Goal: Transaction & Acquisition: Download file/media

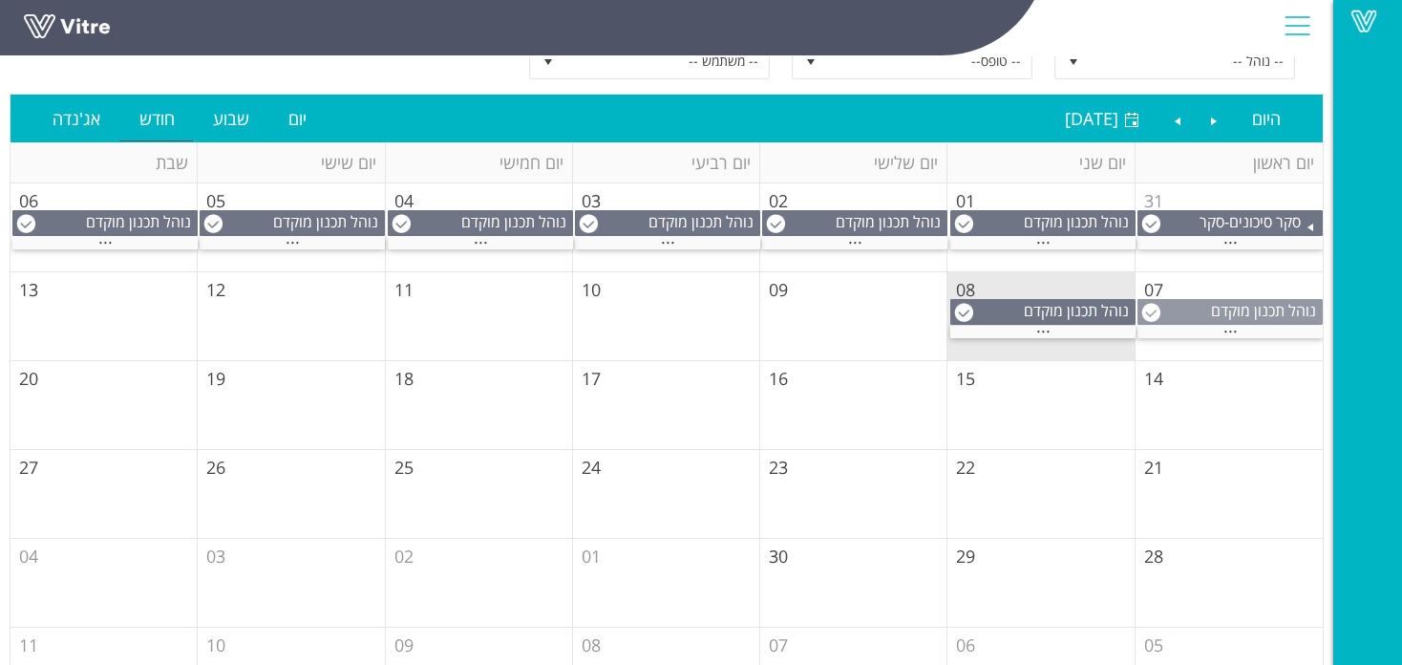
scroll to position [217, 0]
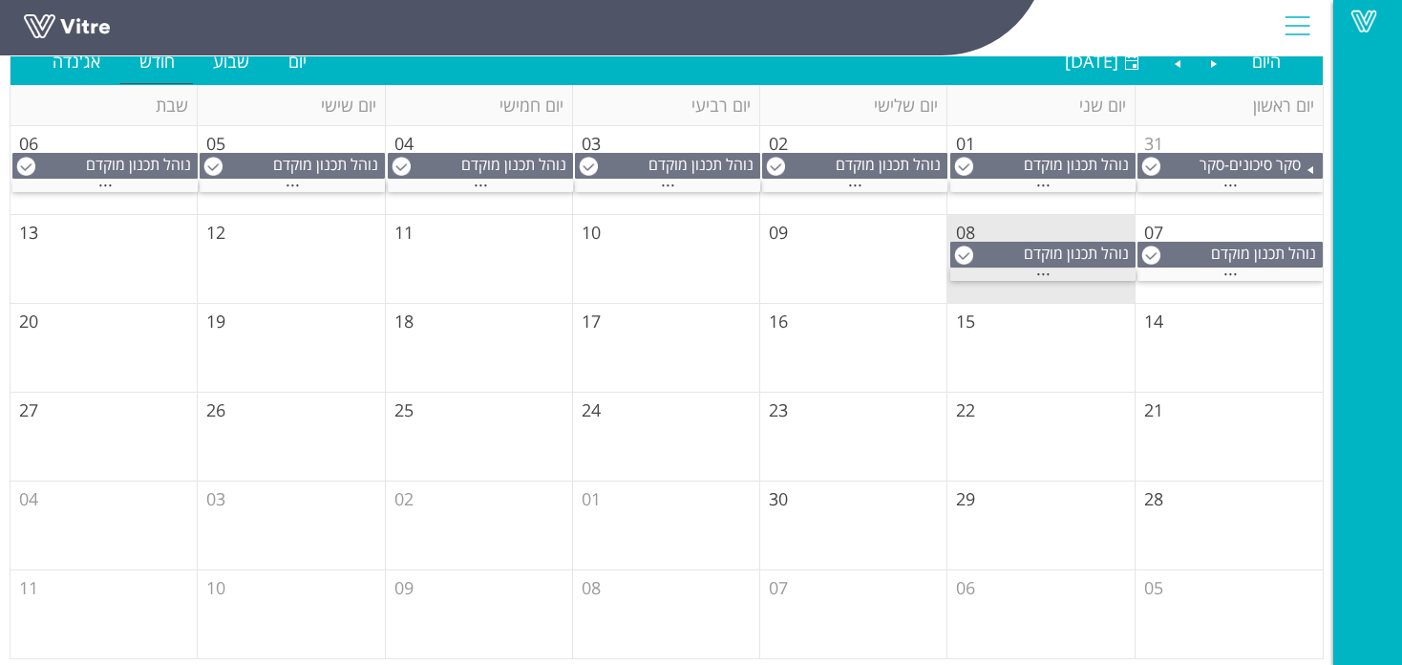
click at [1069, 274] on div "..." at bounding box center [1042, 274] width 185 height 12
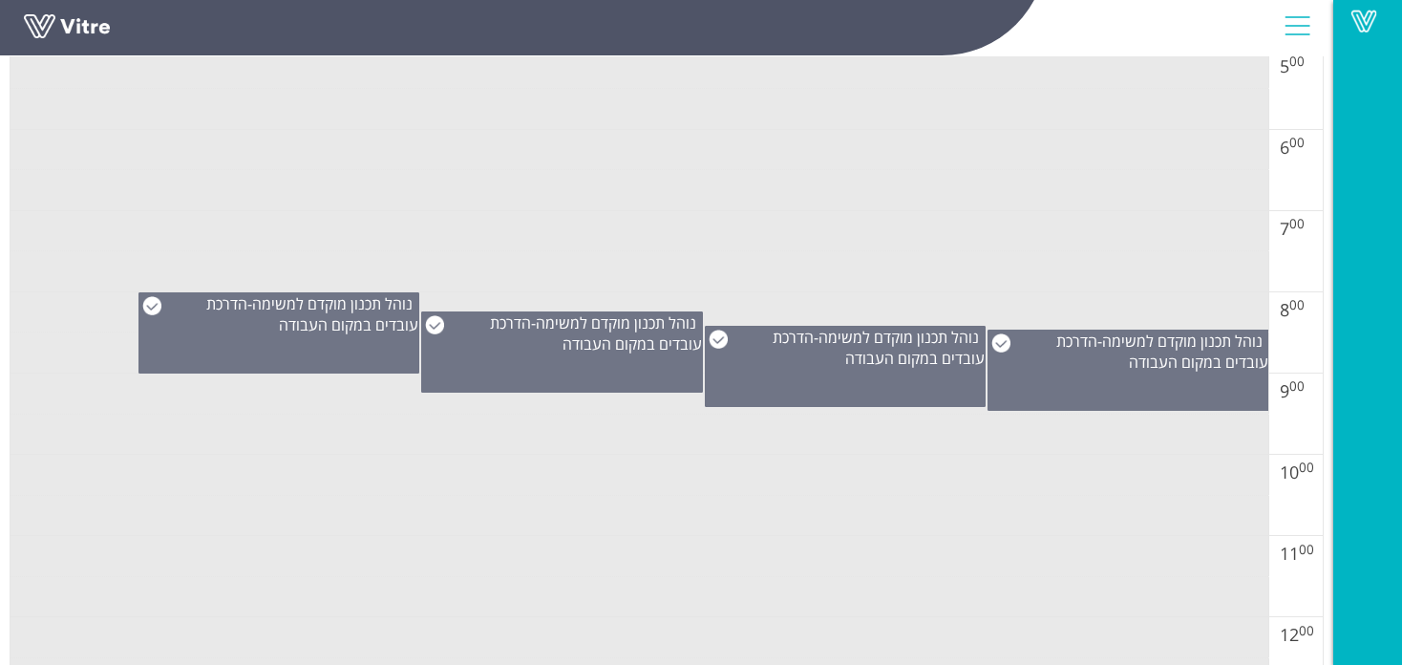
scroll to position [726, 0]
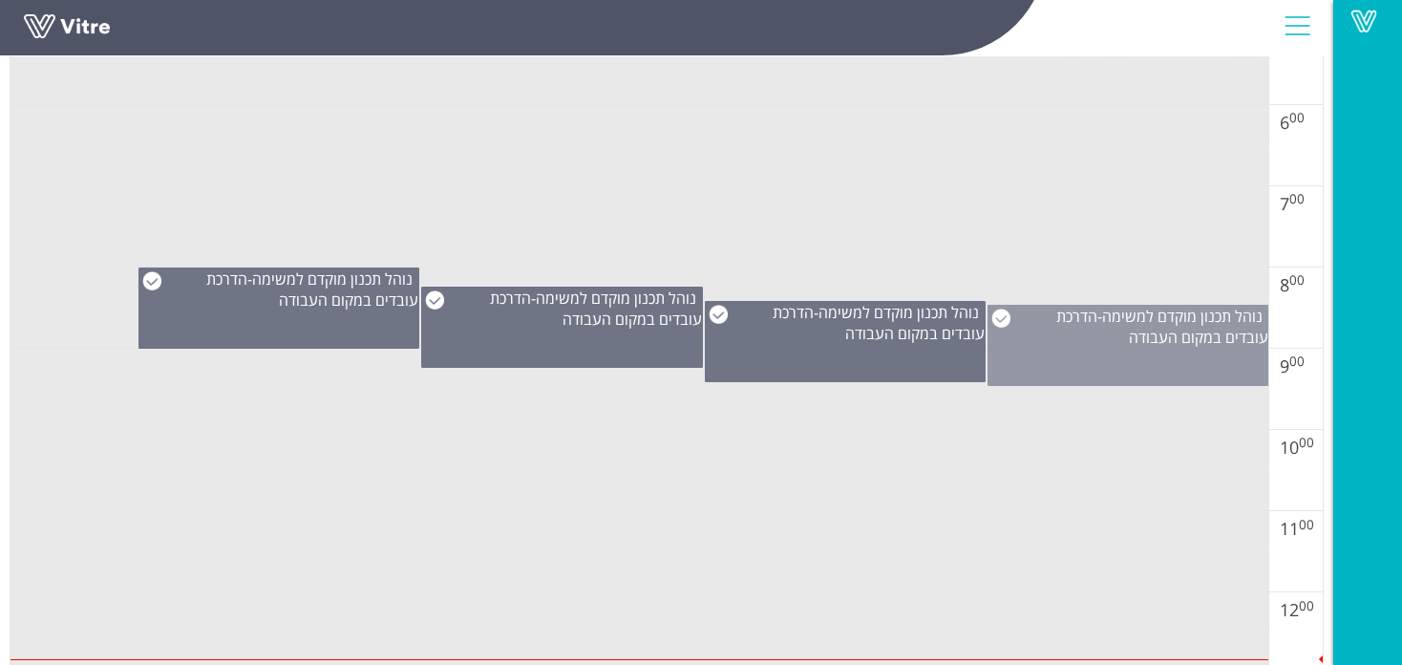
click at [1117, 354] on div "נוהל תכנון מוקדם למשימה - הדרכת עובדים במקום העבודה" at bounding box center [1128, 345] width 282 height 81
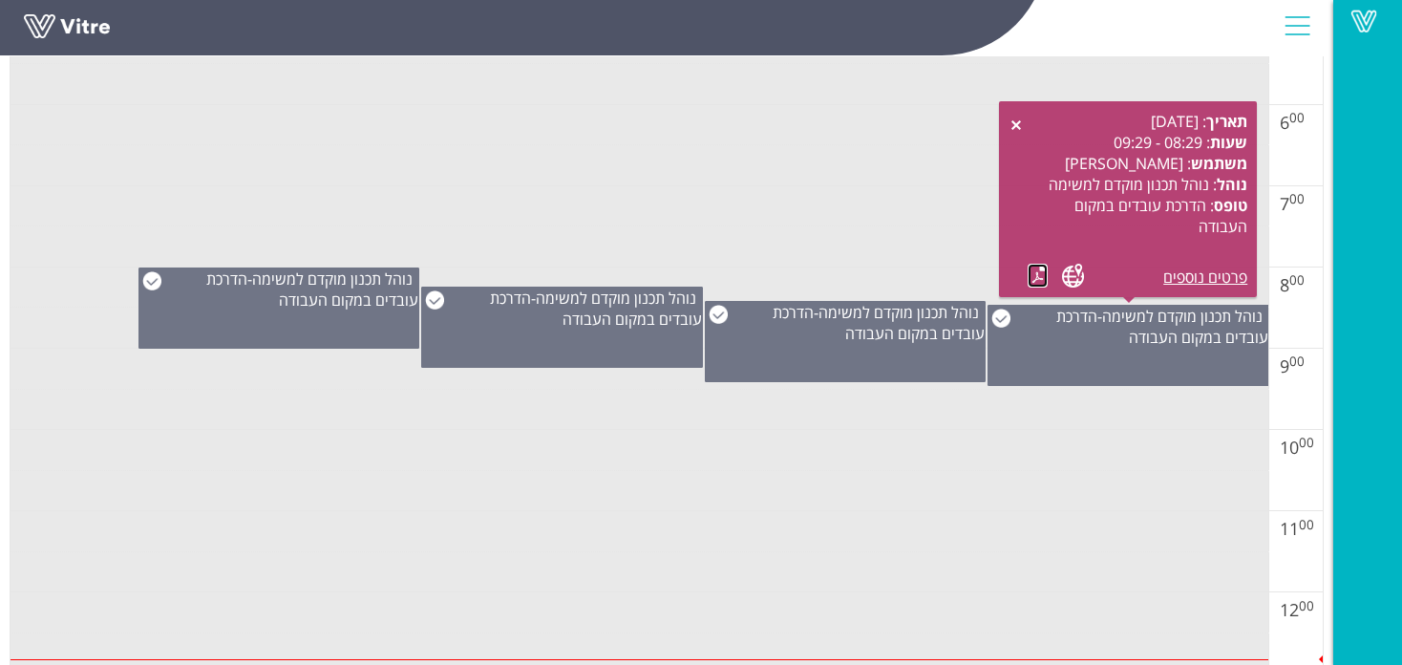
click at [1038, 270] on link at bounding box center [1038, 276] width 20 height 24
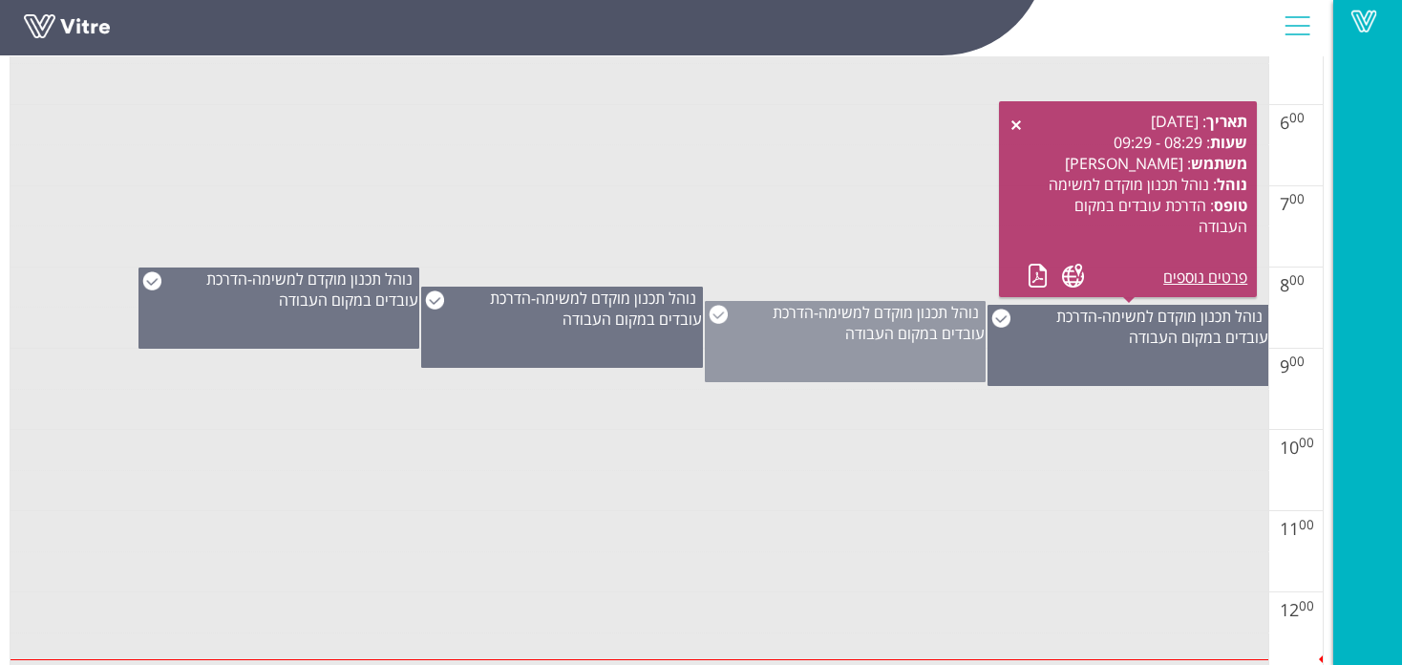
click at [886, 309] on span "נוהל תכנון מוקדם למשימה" at bounding box center [898, 312] width 160 height 21
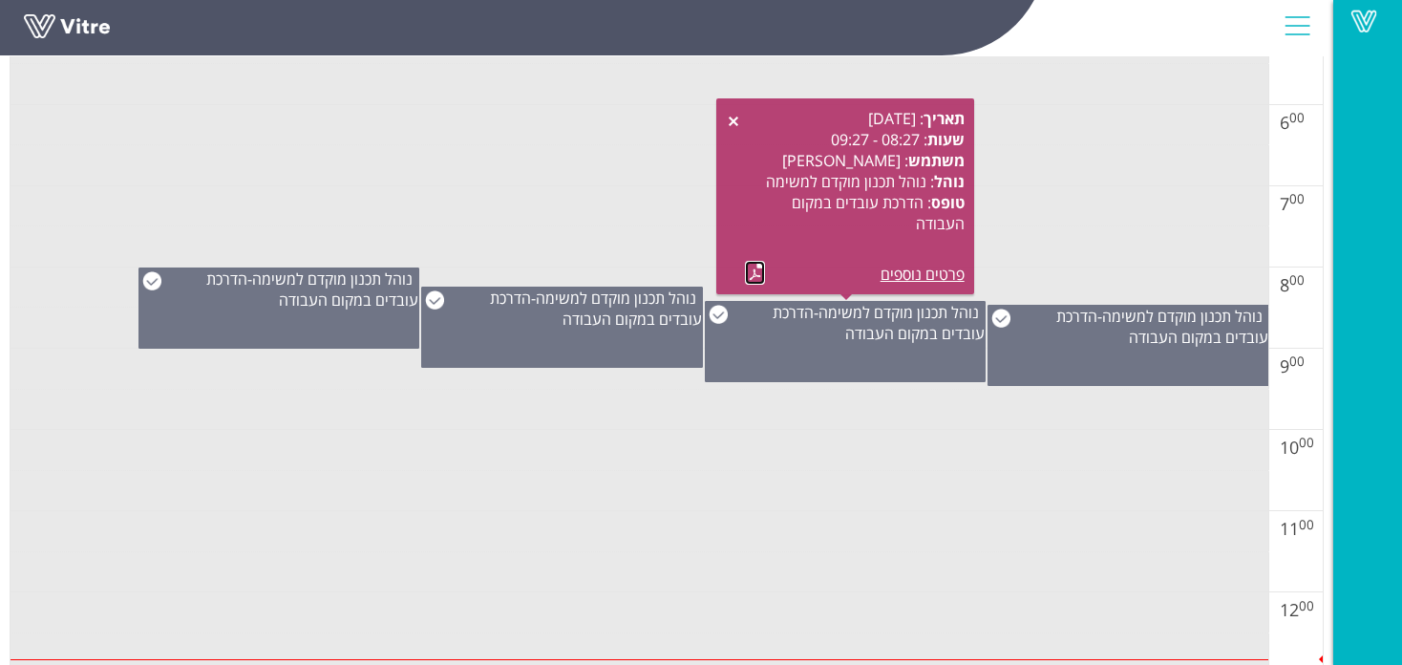
click at [764, 268] on link at bounding box center [755, 273] width 20 height 24
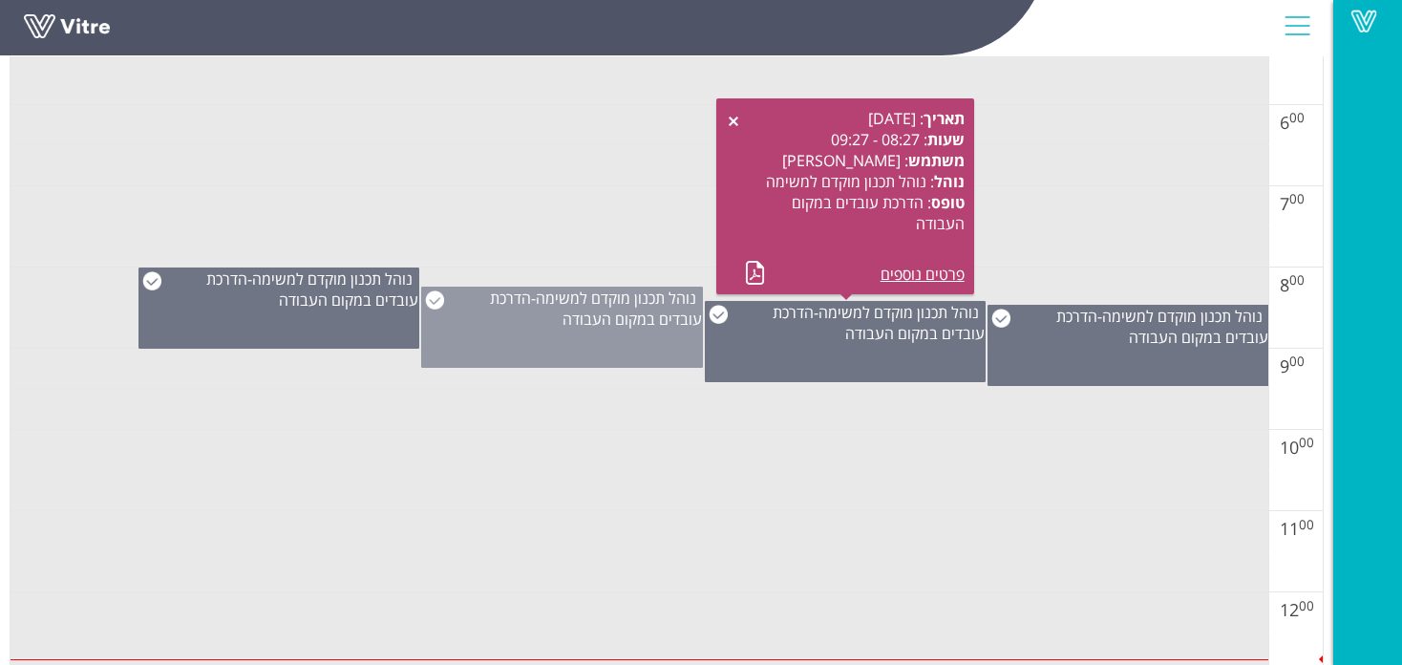
click at [627, 318] on span "הדרכת עובדים במקום העבודה" at bounding box center [596, 308] width 212 height 42
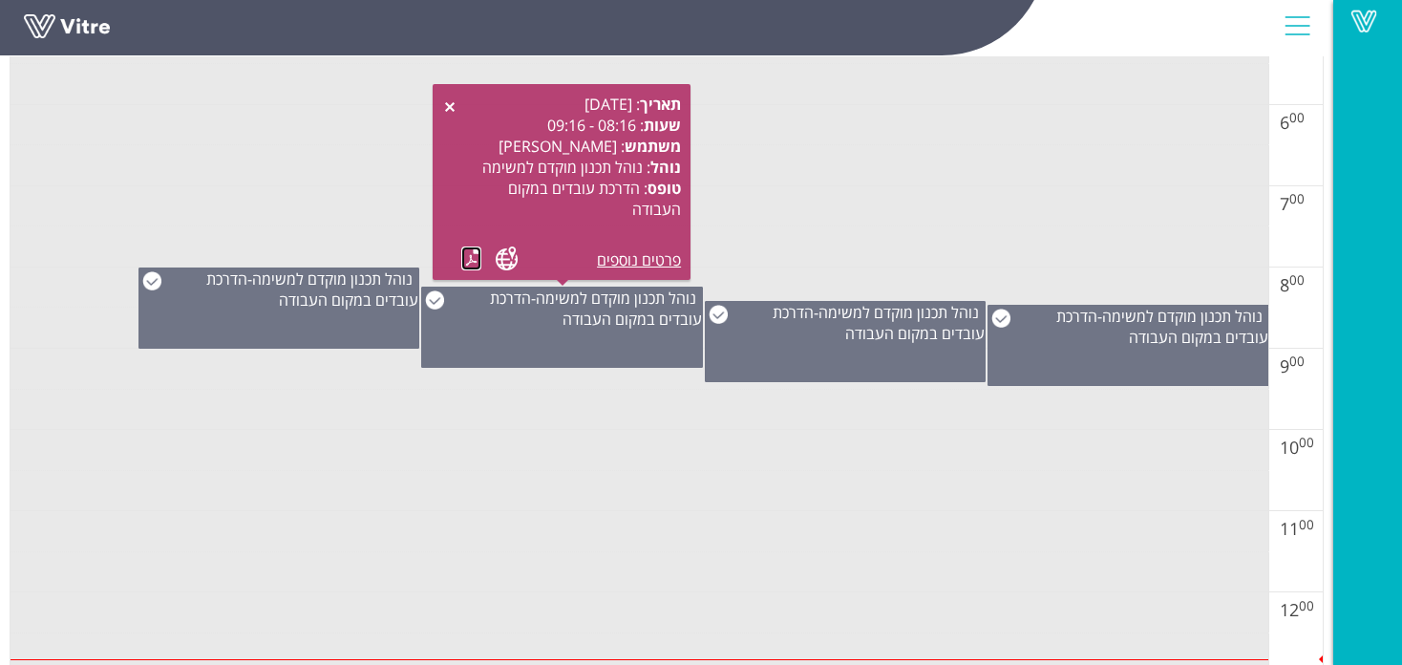
click at [469, 253] on link at bounding box center [471, 258] width 20 height 24
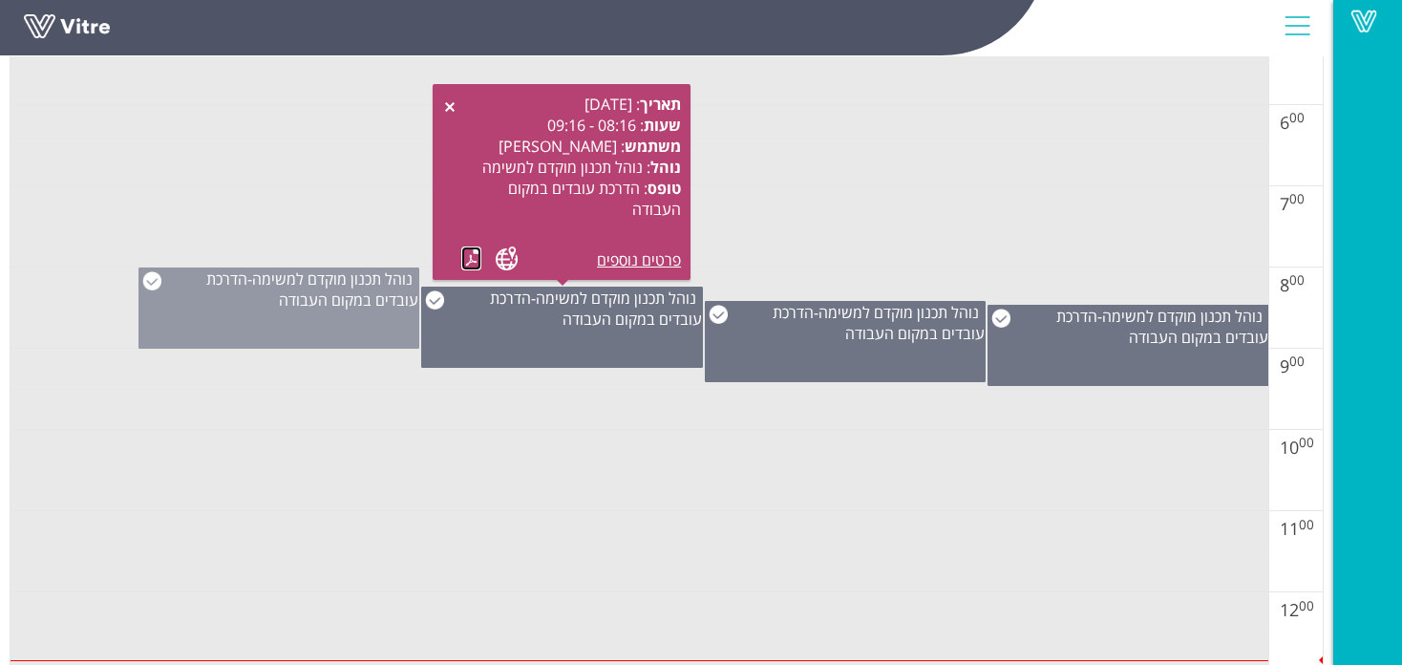
click at [301, 314] on div "נוהל תכנון מוקדם למשימה - הדרכת עובדים במקום העבודה" at bounding box center [279, 307] width 282 height 81
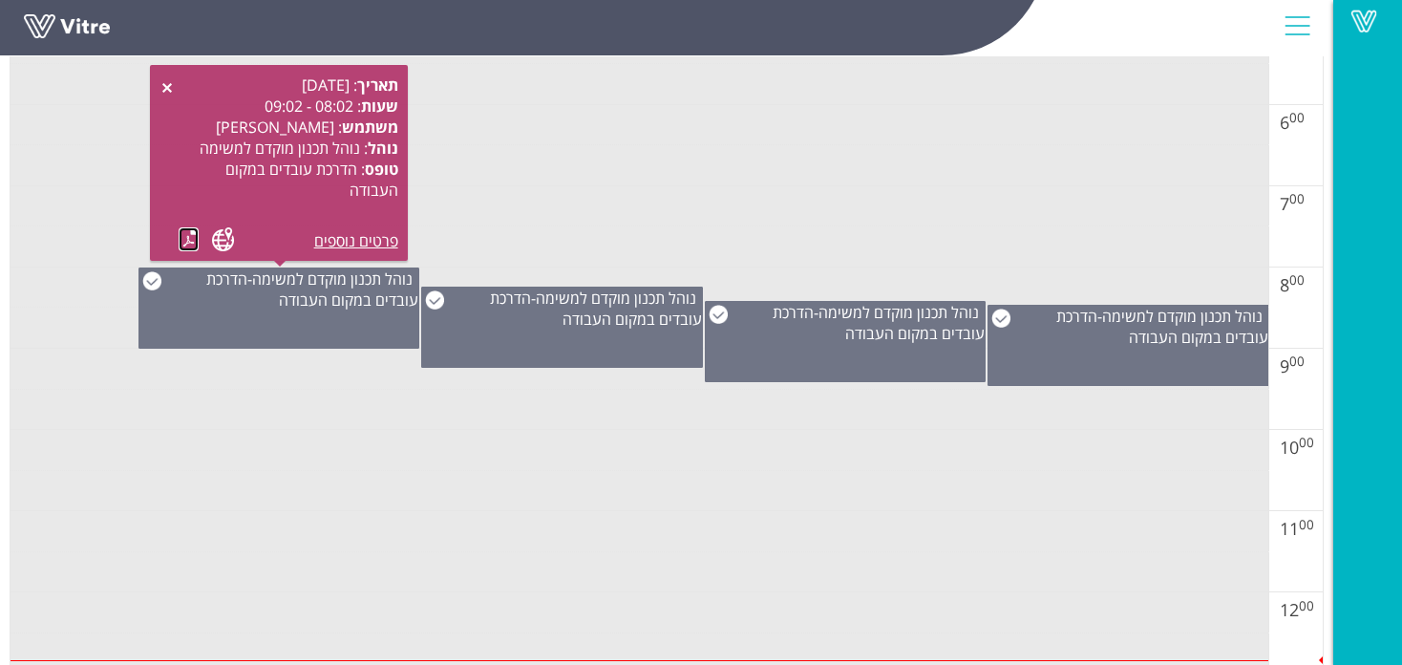
click at [190, 231] on link at bounding box center [189, 239] width 20 height 24
